Goal: Download file/media

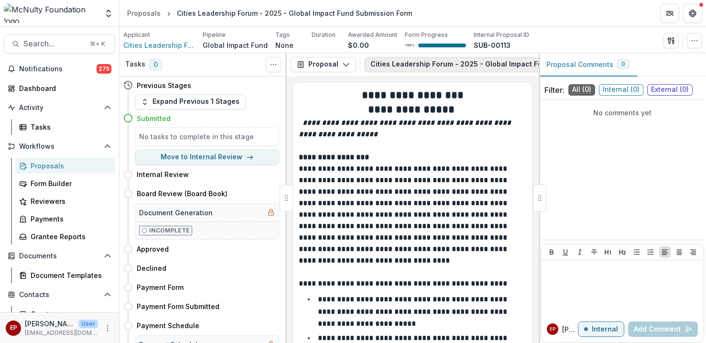
click at [439, 58] on button "Cities Leadership Forum - 2025 - Global Impact Fund Submission Form 1" at bounding box center [501, 64] width 275 height 15
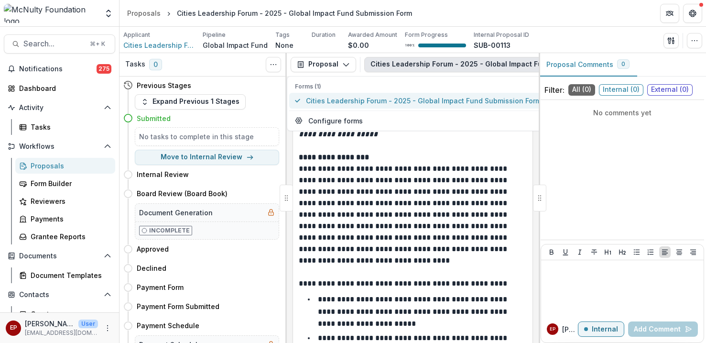
click at [426, 101] on span "Cities Leadership Forum - 2025 - Global Impact Fund Submission Form" at bounding box center [423, 101] width 235 height 10
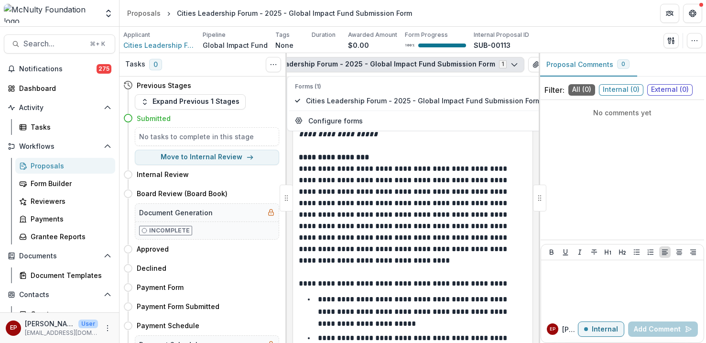
scroll to position [0, 173]
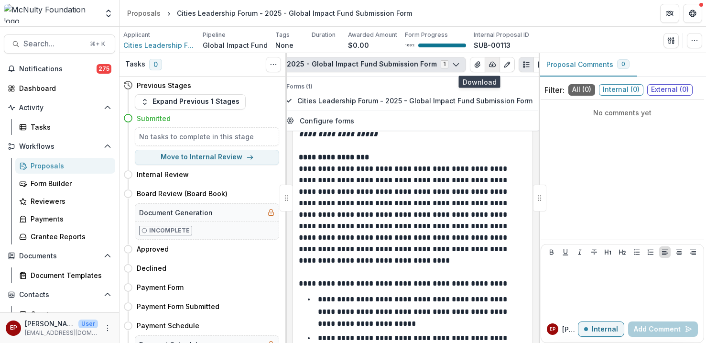
click at [488, 66] on icon "button" at bounding box center [492, 65] width 8 height 8
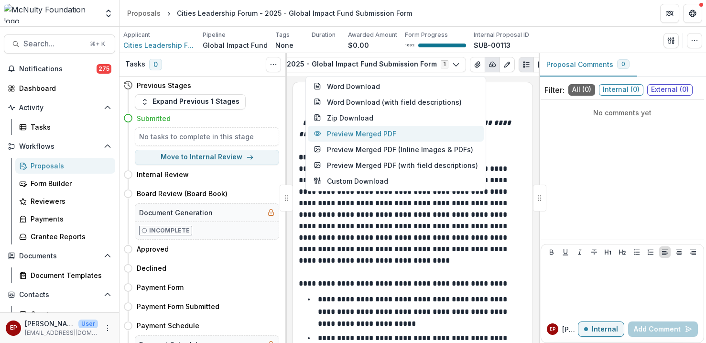
click at [429, 138] on button "Preview Merged PDF" at bounding box center [396, 134] width 176 height 16
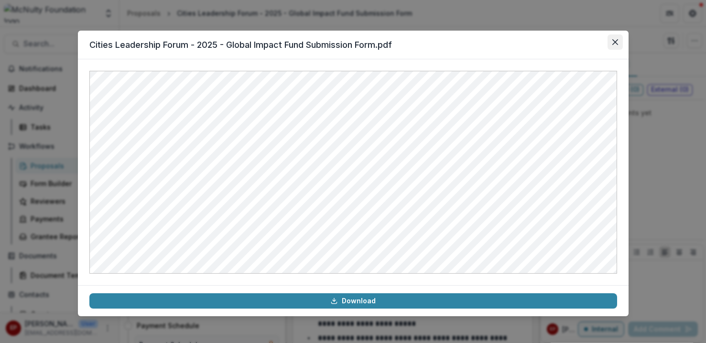
click at [615, 42] on icon "Close" at bounding box center [615, 42] width 6 height 6
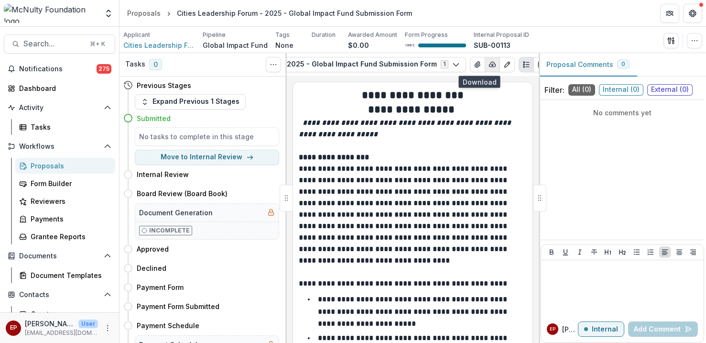
click at [488, 61] on icon "button" at bounding box center [492, 65] width 8 height 8
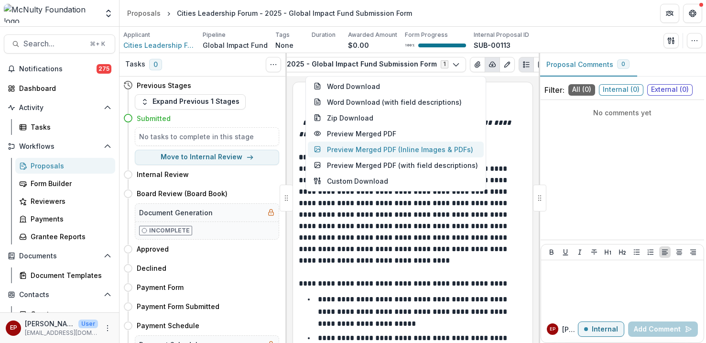
click at [411, 152] on button "Preview Merged PDF (Inline Images & PDFs)" at bounding box center [396, 149] width 176 height 16
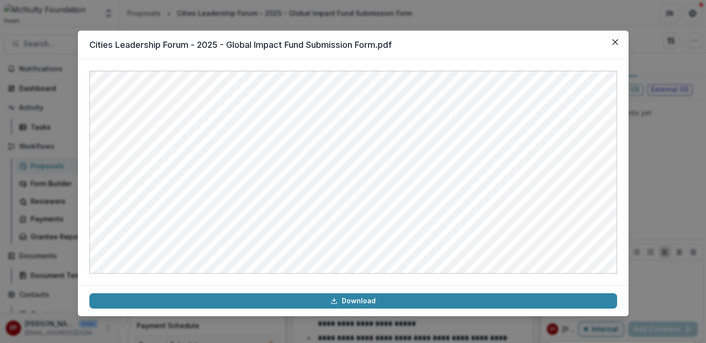
click at [604, 38] on header "Cities Leadership Forum - 2025 - Global Impact Fund Submission Form.pdf" at bounding box center [353, 45] width 550 height 29
click at [615, 39] on icon "Close" at bounding box center [615, 42] width 6 height 6
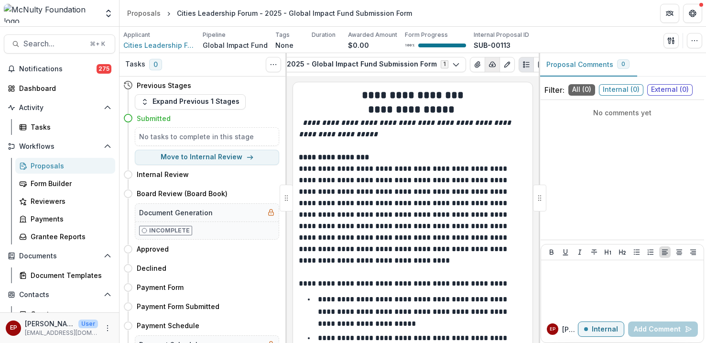
click at [488, 66] on icon "button" at bounding box center [492, 65] width 8 height 8
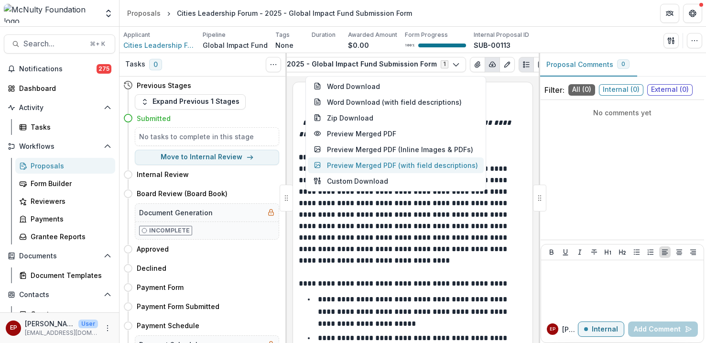
click at [451, 165] on button "Preview Merged PDF (with field descriptions)" at bounding box center [396, 165] width 176 height 16
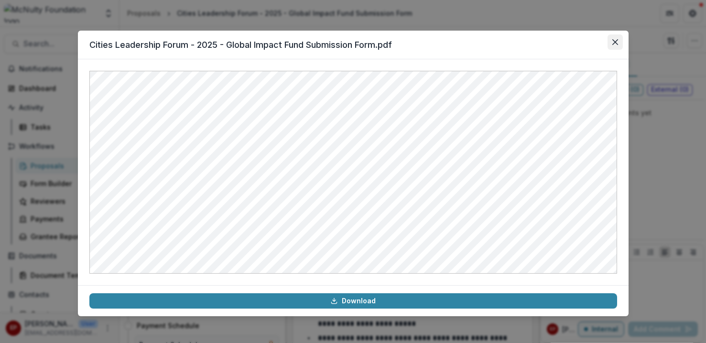
click at [617, 42] on button "Close" at bounding box center [614, 41] width 15 height 15
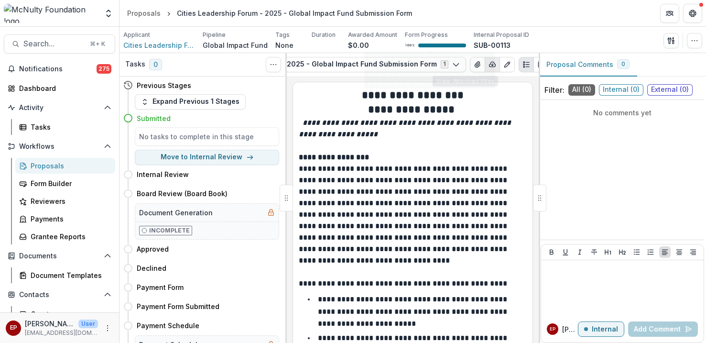
click at [491, 64] on polyline "button" at bounding box center [492, 64] width 2 height 1
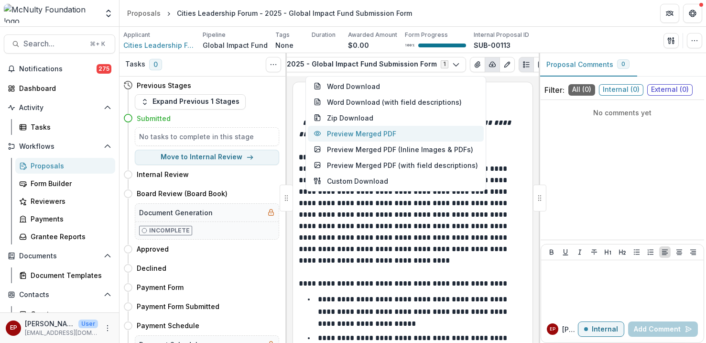
click at [406, 137] on button "Preview Merged PDF" at bounding box center [396, 134] width 176 height 16
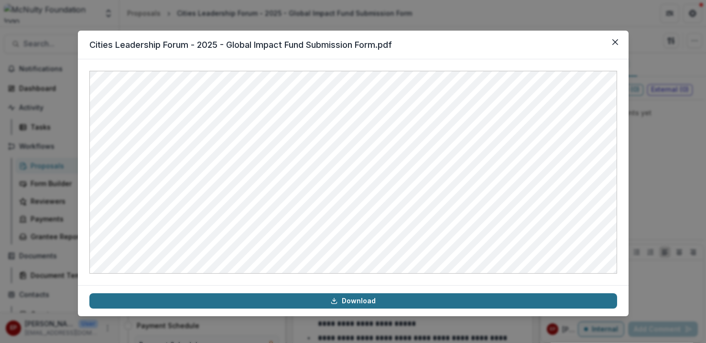
click at [368, 299] on link "Download" at bounding box center [352, 300] width 527 height 15
